Goal: Transaction & Acquisition: Book appointment/travel/reservation

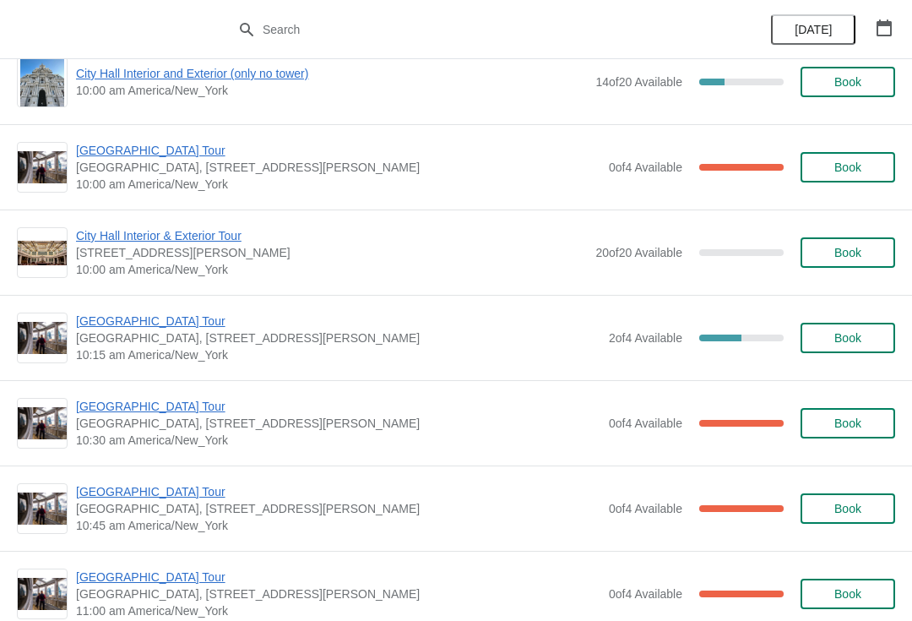
scroll to position [1793, 0]
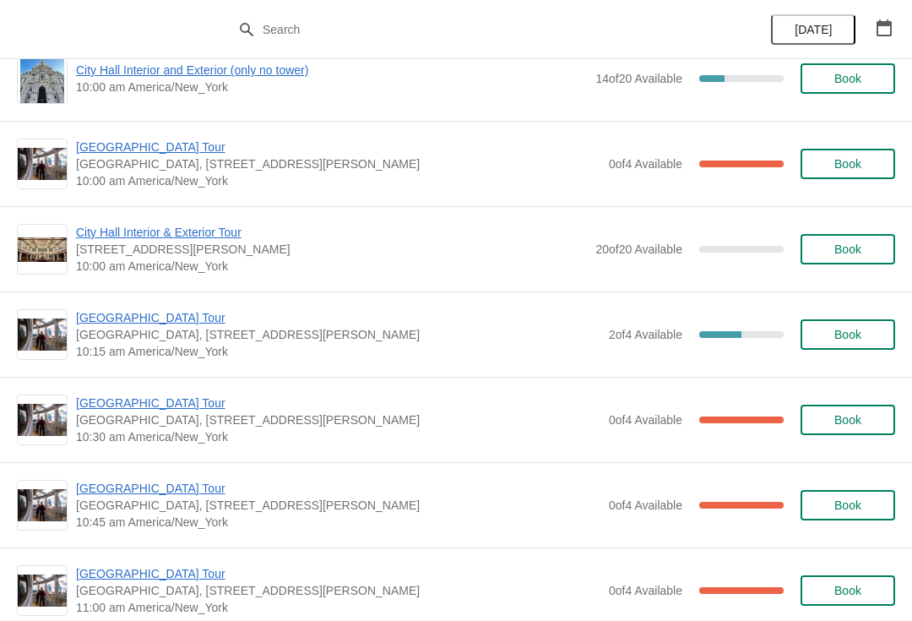
click at [844, 332] on span "Book" at bounding box center [848, 335] width 27 height 14
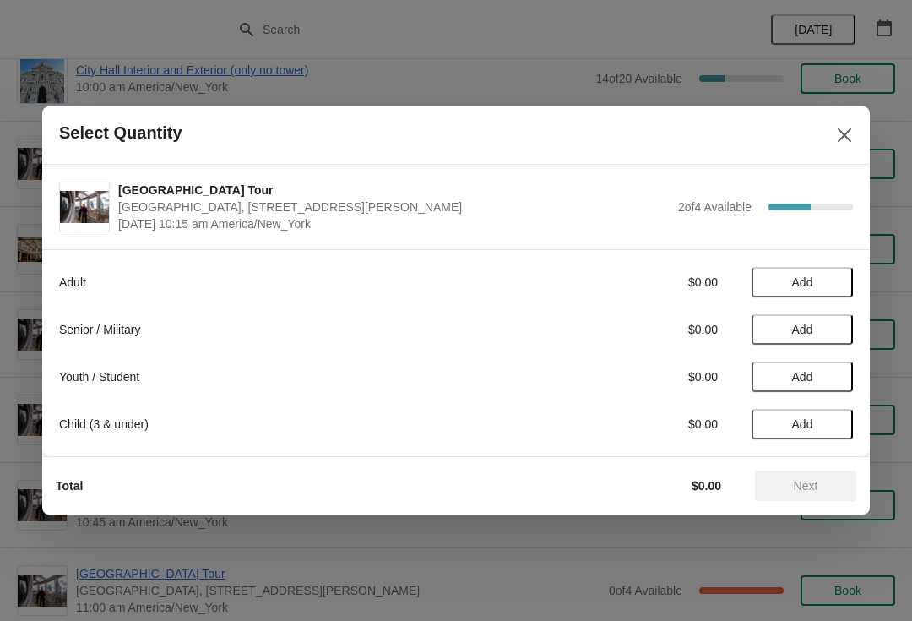
click at [786, 264] on div "Adult $0.00 Add Senior / Military $0.00 Add Youth / Student $0.00 Add Child (3 …" at bounding box center [456, 344] width 794 height 189
click at [819, 287] on span "Add" at bounding box center [802, 282] width 71 height 14
click at [818, 284] on div "1" at bounding box center [802, 283] width 101 height 18
click at [781, 487] on span "Next" at bounding box center [806, 486] width 74 height 14
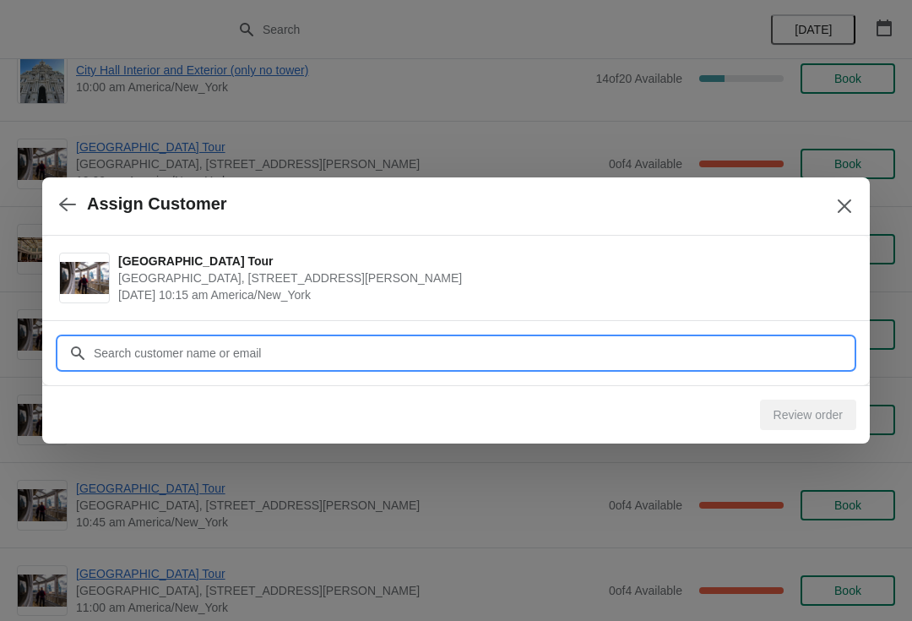
click at [582, 349] on input "Customer" at bounding box center [473, 353] width 760 height 30
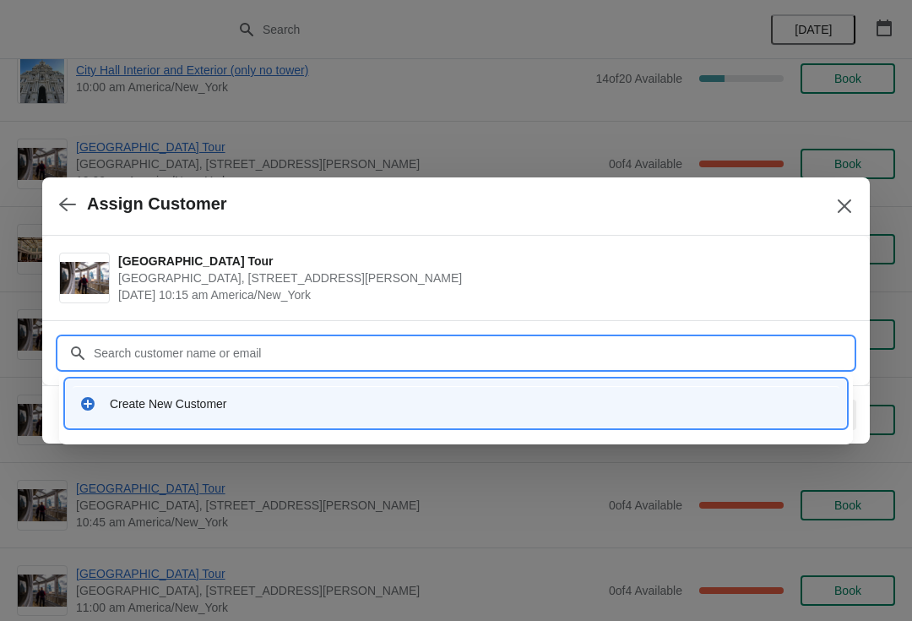
click at [335, 405] on div "Create New Customer" at bounding box center [471, 403] width 723 height 17
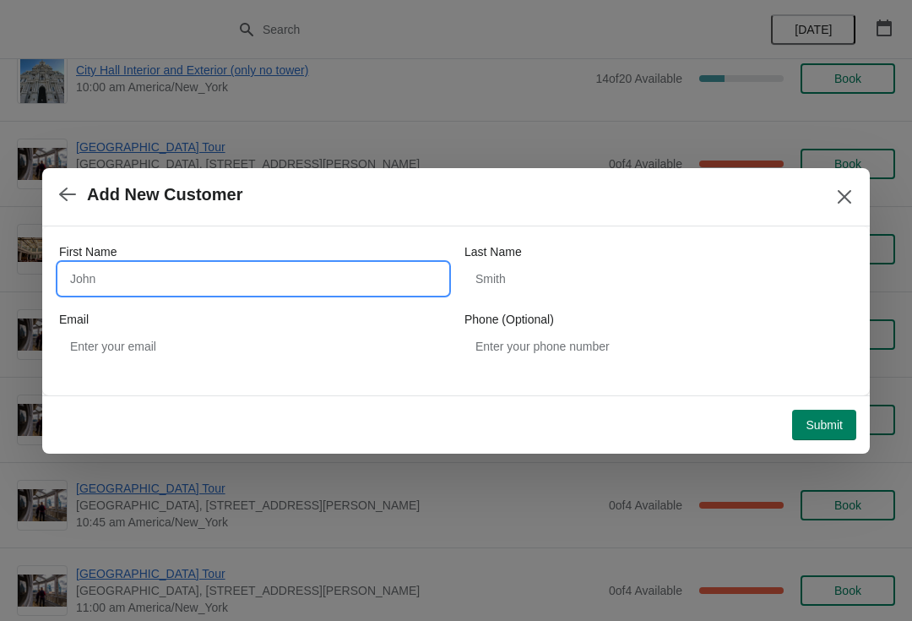
click at [319, 290] on input "First Name" at bounding box center [253, 279] width 389 height 30
type input "[PERSON_NAME]"
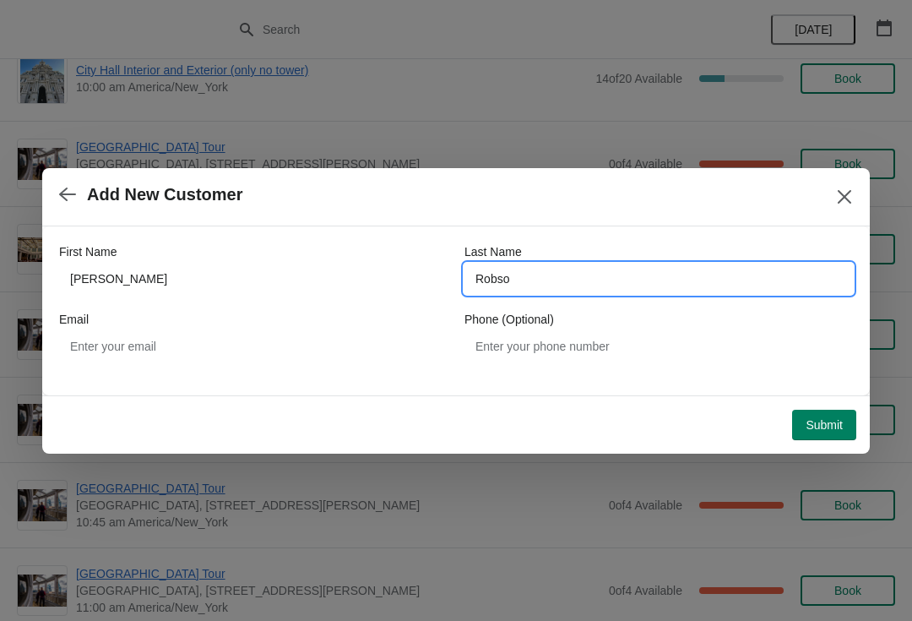
type input "[PERSON_NAME]"
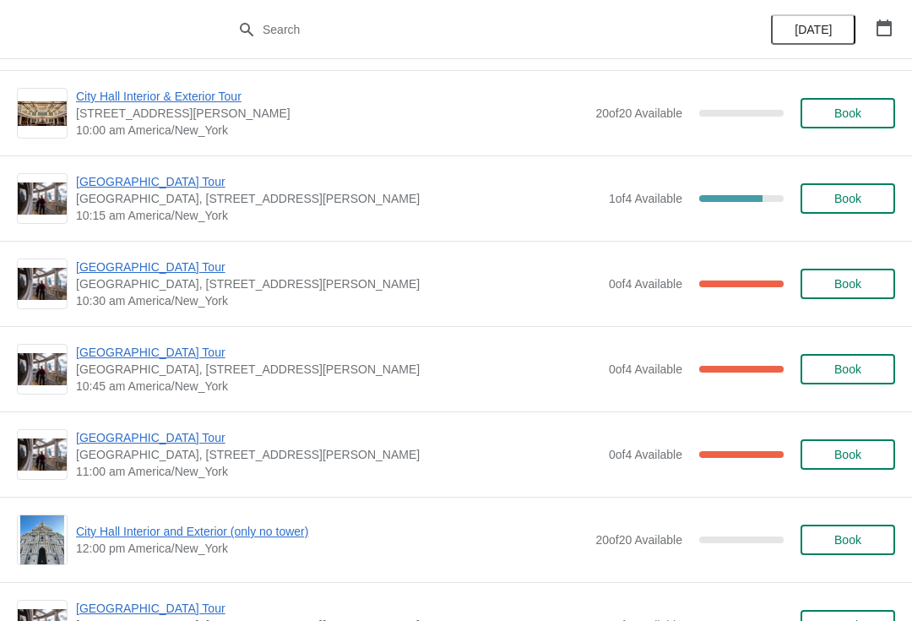
scroll to position [1929, 0]
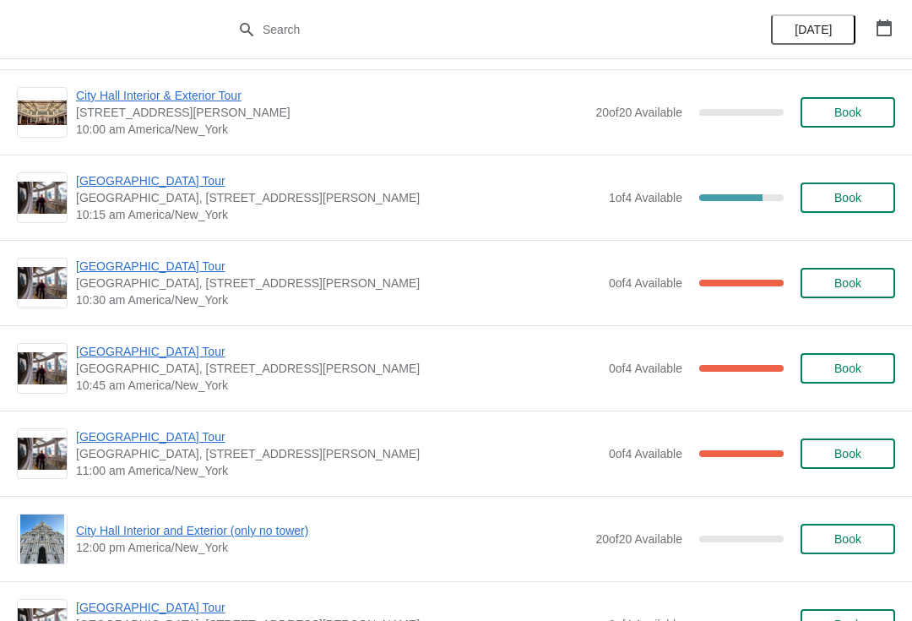
click at [857, 191] on span "Book" at bounding box center [848, 198] width 27 height 14
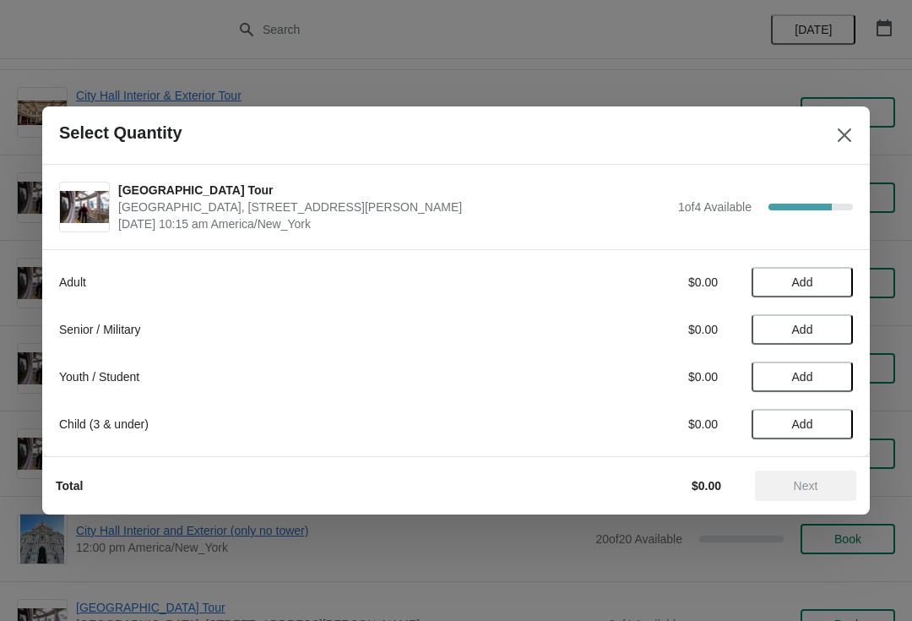
click at [824, 278] on span "Add" at bounding box center [802, 282] width 71 height 14
click at [838, 277] on icon at bounding box center [832, 283] width 18 height 18
click at [810, 474] on button "Next" at bounding box center [805, 486] width 101 height 30
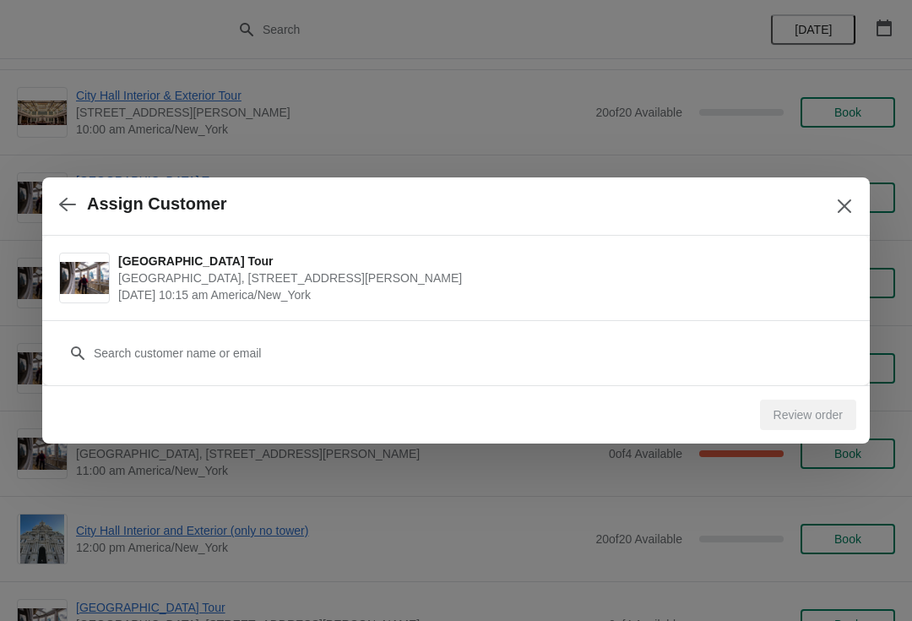
click at [782, 333] on div "Customer" at bounding box center [456, 344] width 794 height 47
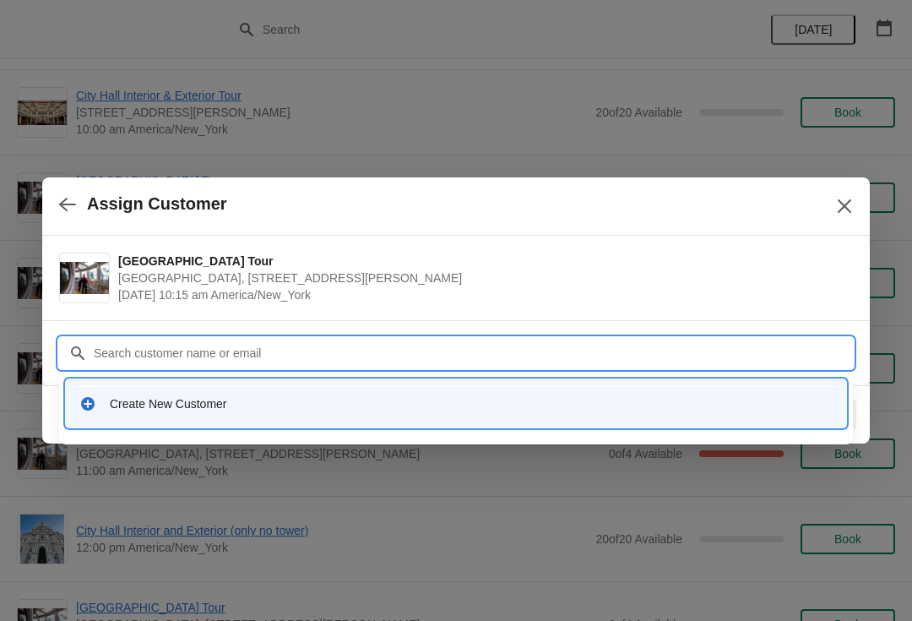
click at [381, 411] on div "Create New Customer" at bounding box center [471, 403] width 723 height 17
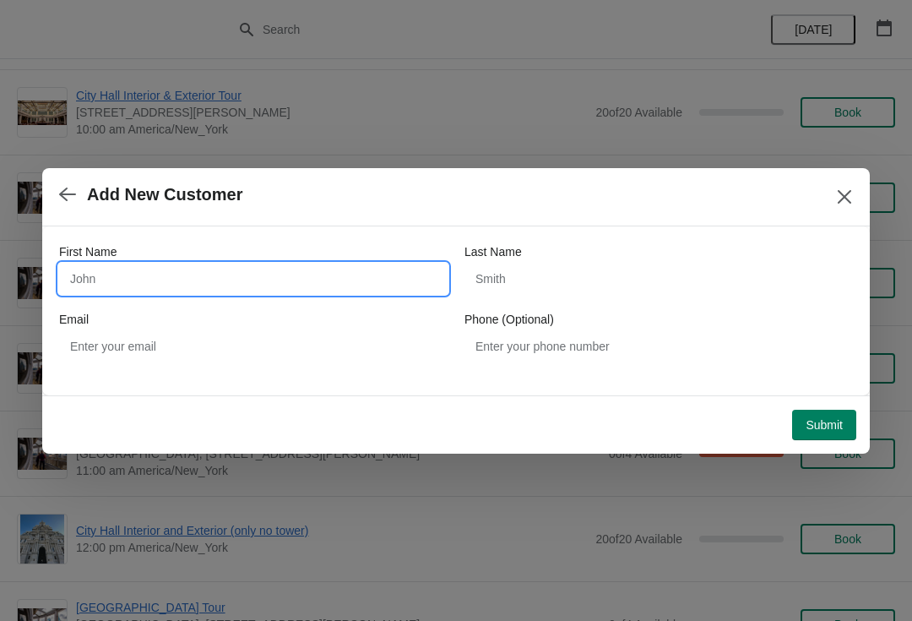
click at [345, 291] on input "First Name" at bounding box center [253, 279] width 389 height 30
type input "Karen"
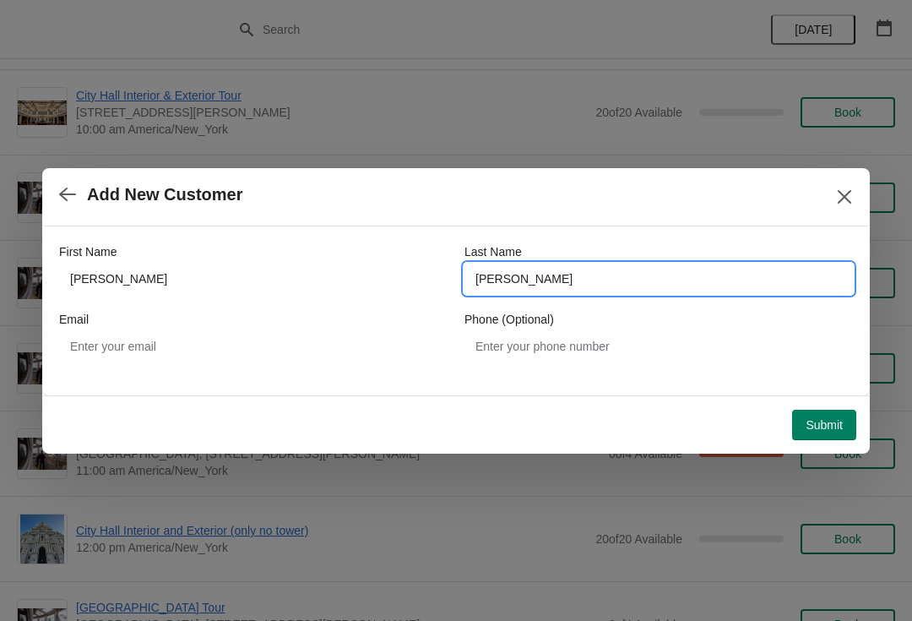
type input "[PERSON_NAME]"
click at [821, 418] on span "Submit" at bounding box center [824, 425] width 37 height 14
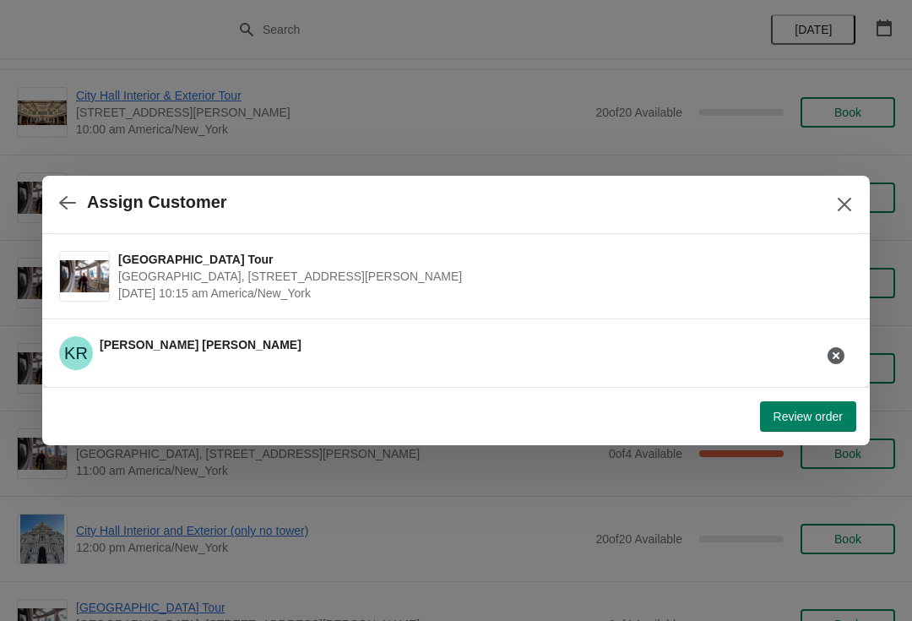
click at [817, 420] on span "Review order" at bounding box center [808, 417] width 69 height 14
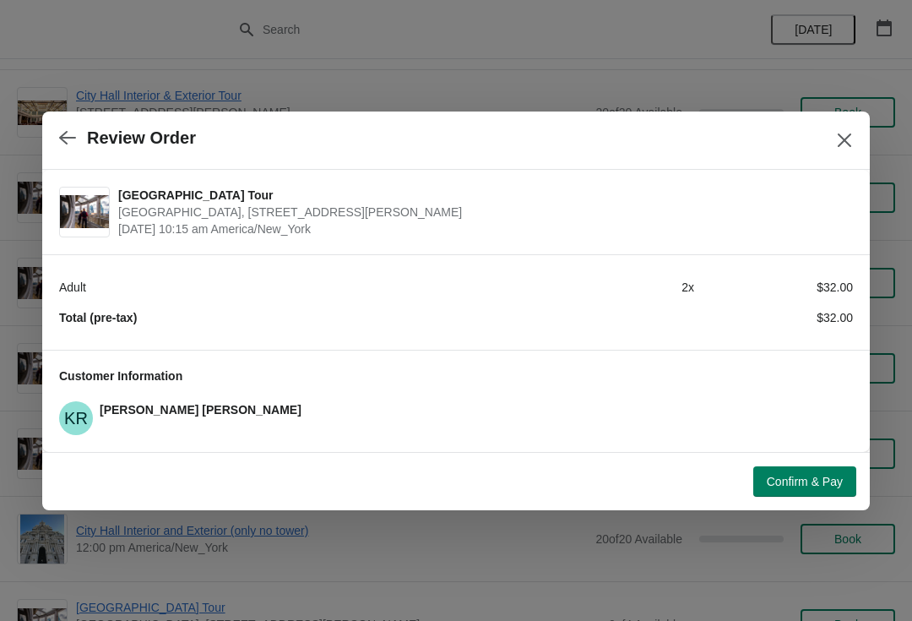
click at [823, 479] on span "Confirm & Pay" at bounding box center [805, 482] width 76 height 14
